Goal: Information Seeking & Learning: Learn about a topic

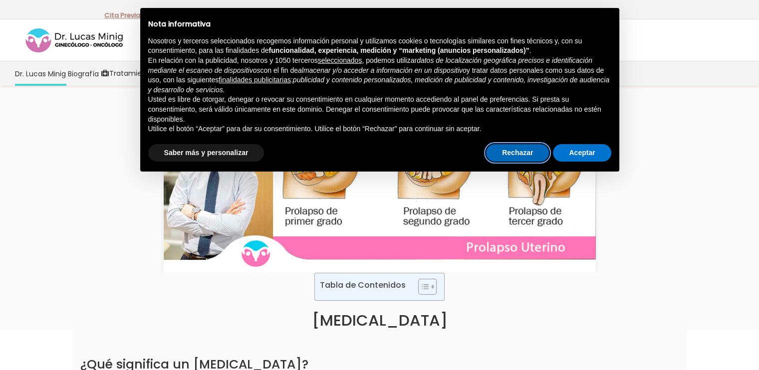
click at [525, 154] on button "Rechazar" at bounding box center [517, 153] width 63 height 18
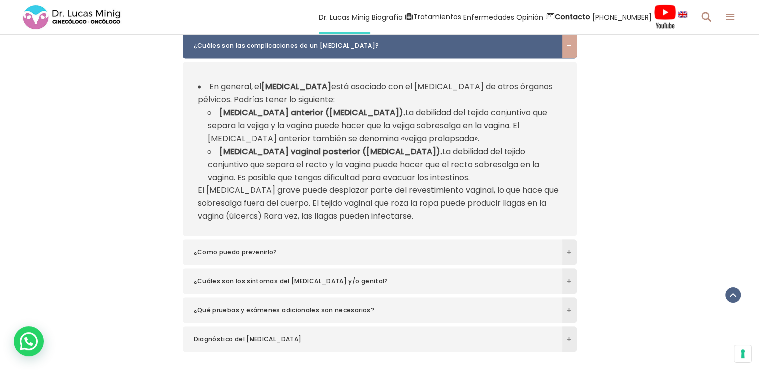
scroll to position [1548, 0]
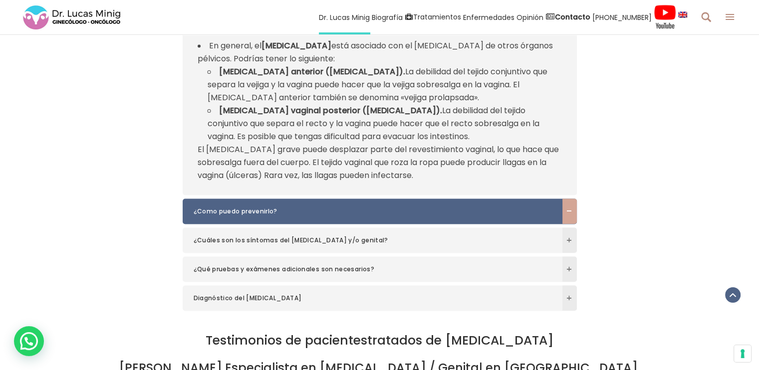
click at [571, 209] on span at bounding box center [570, 211] width 14 height 6
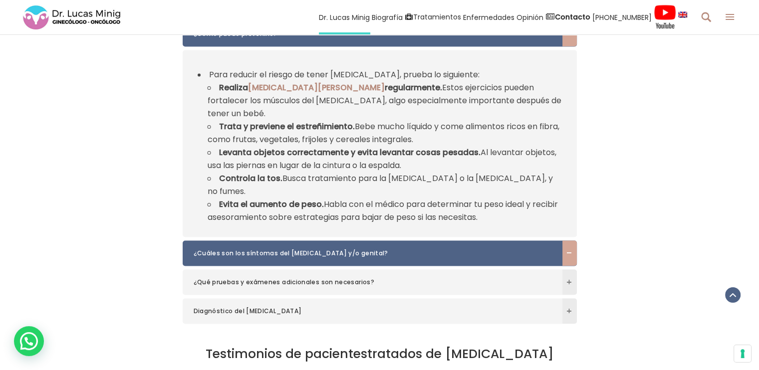
click at [568, 250] on span at bounding box center [570, 253] width 14 height 6
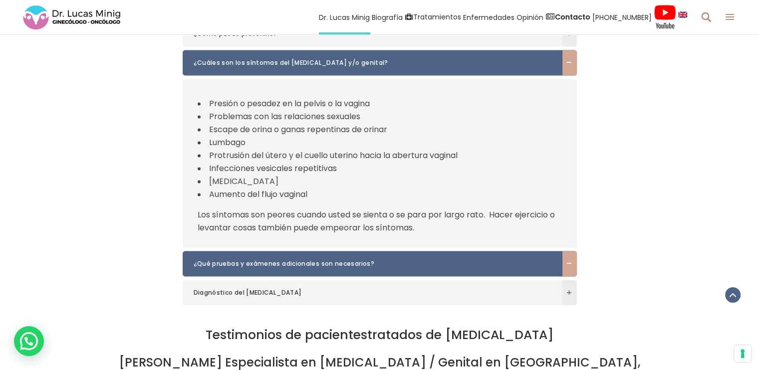
click at [567, 264] on span at bounding box center [570, 264] width 14 height 6
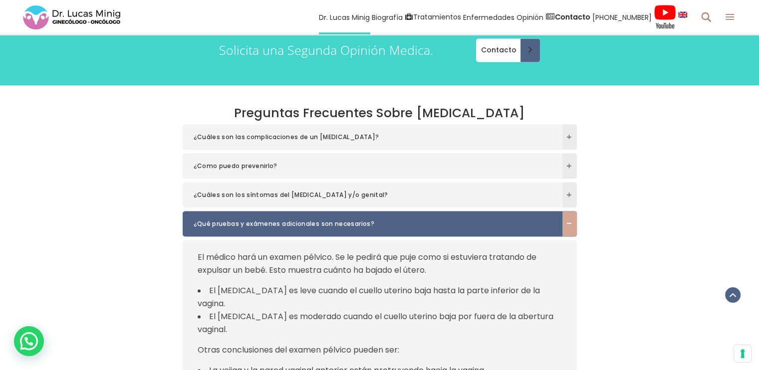
scroll to position [1398, 0]
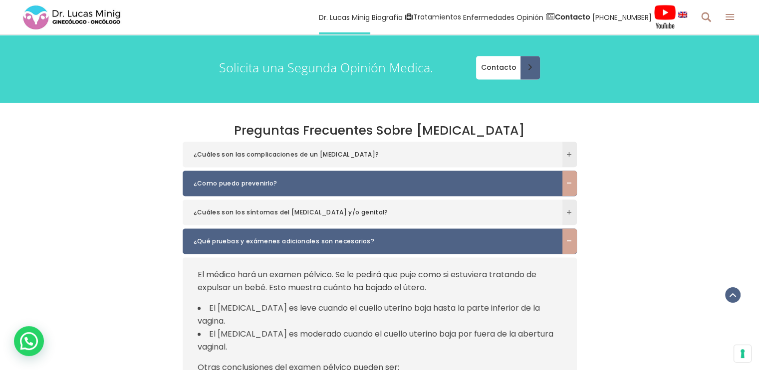
click at [570, 182] on span at bounding box center [570, 183] width 14 height 6
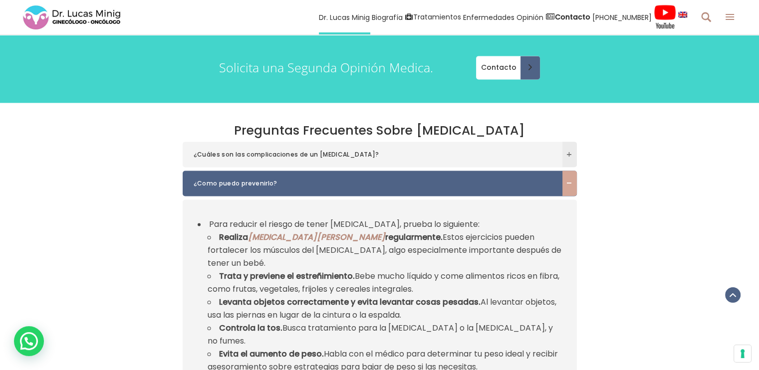
click at [288, 237] on link "ejercicios de Kegel" at bounding box center [316, 237] width 137 height 11
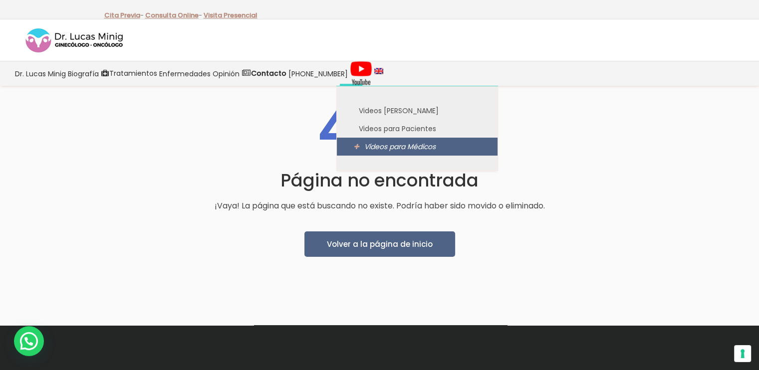
click at [405, 148] on span "Vídeos para Médicos" at bounding box center [399, 147] width 71 height 10
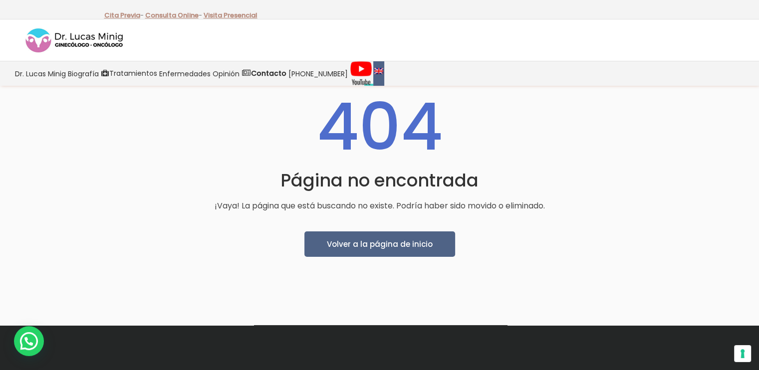
click at [374, 70] on img at bounding box center [378, 71] width 9 height 6
click at [374, 69] on img at bounding box center [378, 71] width 9 height 6
click at [373, 80] on link at bounding box center [378, 73] width 11 height 24
drag, startPoint x: 0, startPoint y: 0, endPoint x: 700, endPoint y: 148, distance: 715.8
click at [702, 148] on div "404 Página no encontrada ¡Vaya! La página que está buscando no existe. Podría h…" at bounding box center [379, 160] width 759 height 329
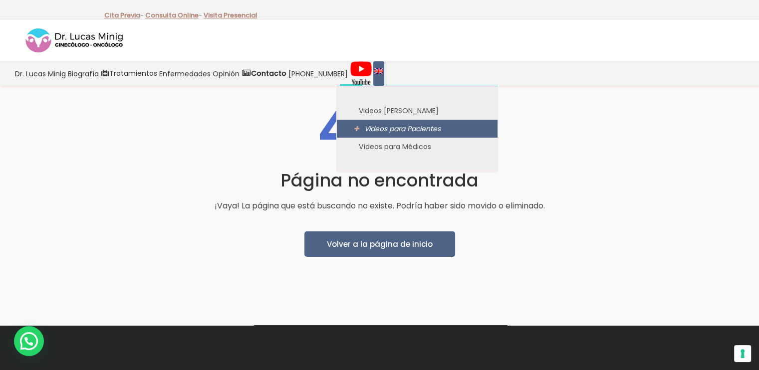
click at [365, 127] on span "Videos para Pacientes" at bounding box center [402, 129] width 76 height 10
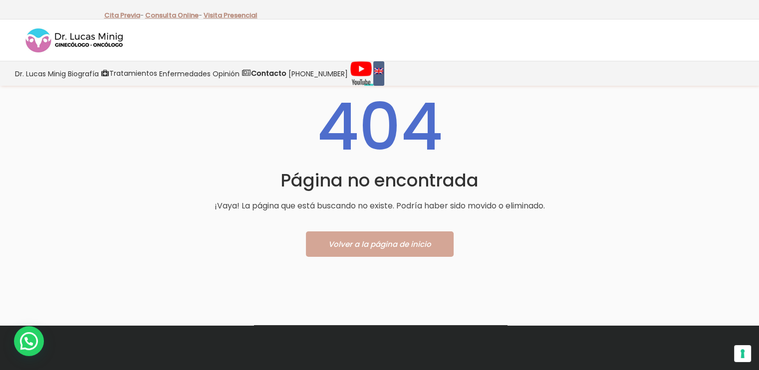
click at [376, 242] on span "Volver a la página de inicio" at bounding box center [379, 244] width 103 height 10
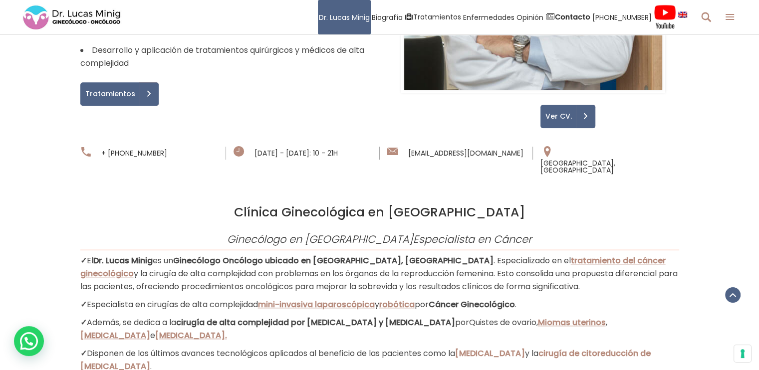
scroll to position [799, 0]
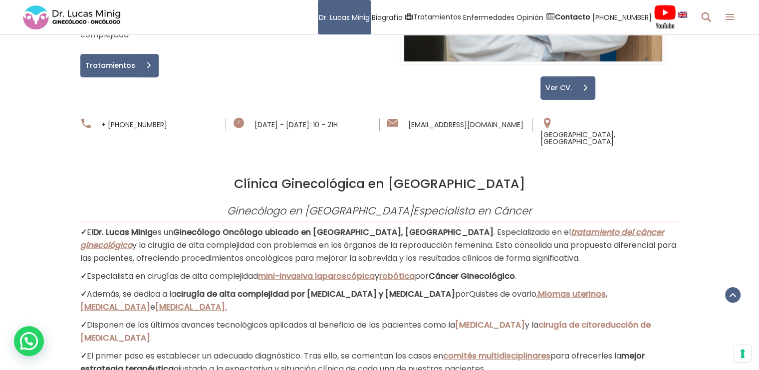
click at [527, 227] on span "tratamiento del cáncer ginecológico" at bounding box center [372, 239] width 584 height 24
